Goal: Information Seeking & Learning: Learn about a topic

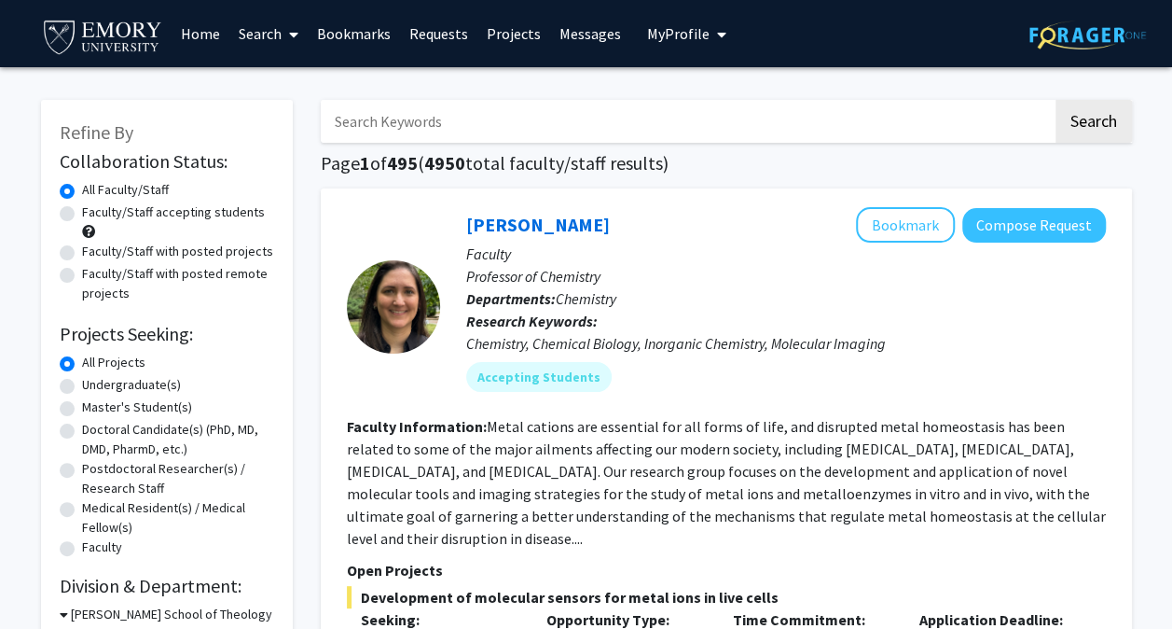
click at [146, 207] on label "Faculty/Staff accepting students" at bounding box center [173, 212] width 183 height 20
click at [94, 207] on input "Faculty/Staff accepting students" at bounding box center [88, 208] width 12 height 12
radio input "true"
click at [130, 380] on label "Undergraduate(s)" at bounding box center [131, 385] width 99 height 20
click at [94, 380] on input "Undergraduate(s)" at bounding box center [88, 381] width 12 height 12
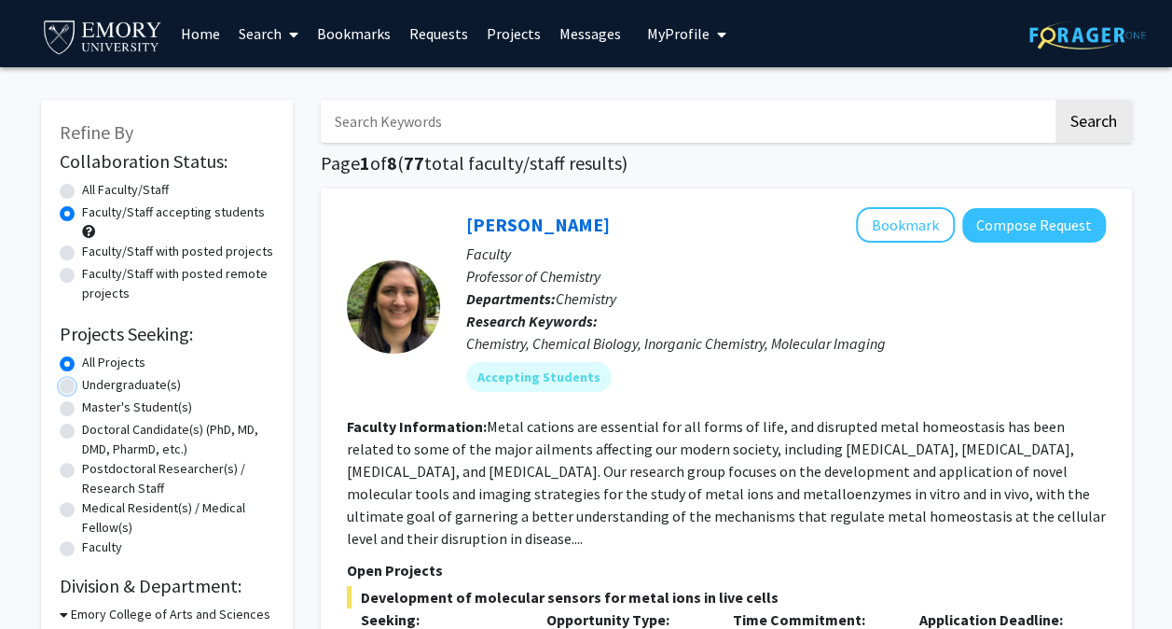
radio input "true"
click at [109, 360] on label "All Projects" at bounding box center [113, 363] width 63 height 20
click at [94, 360] on input "All Projects" at bounding box center [88, 359] width 12 height 12
radio input "true"
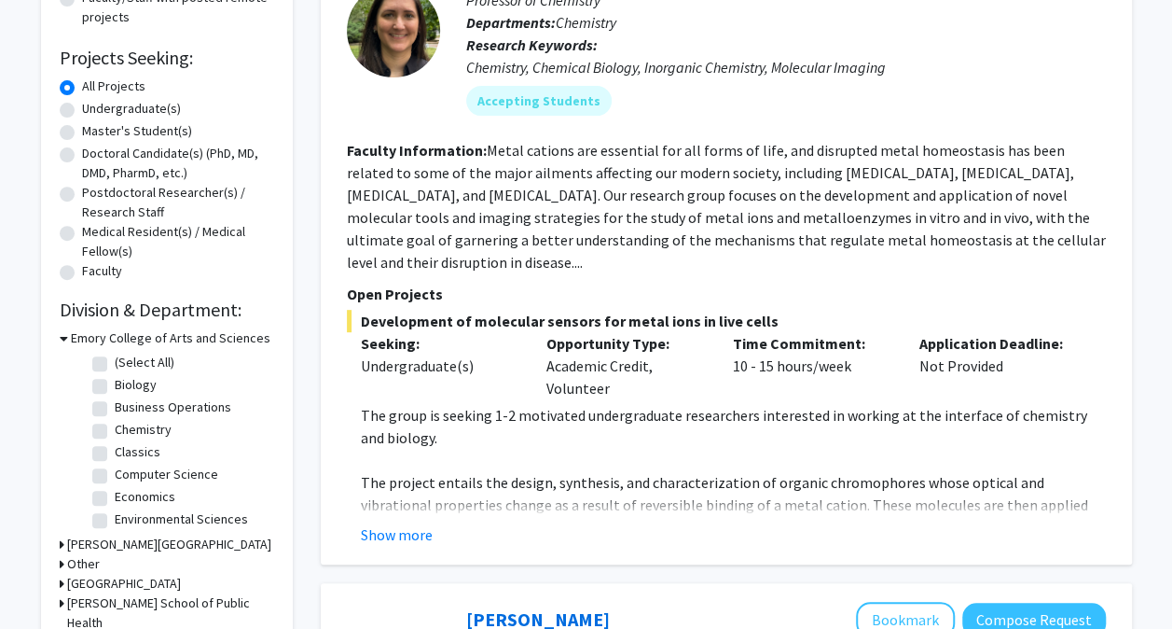
click at [140, 381] on label "Biology" at bounding box center [136, 385] width 42 height 20
click at [127, 381] on input "Biology" at bounding box center [121, 381] width 12 height 12
checkbox input "true"
